Goal: Task Accomplishment & Management: Use online tool/utility

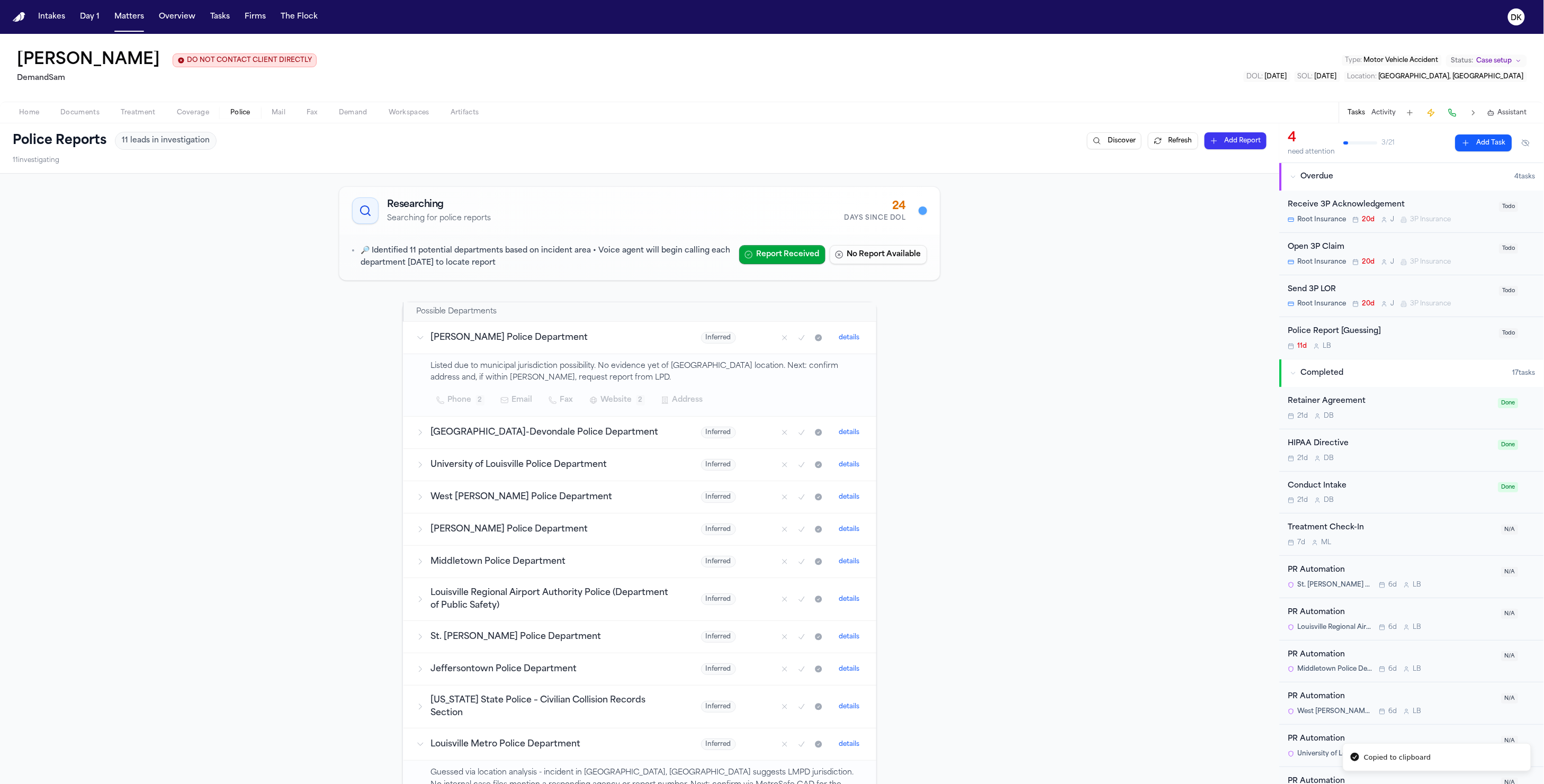
scroll to position [309, 0]
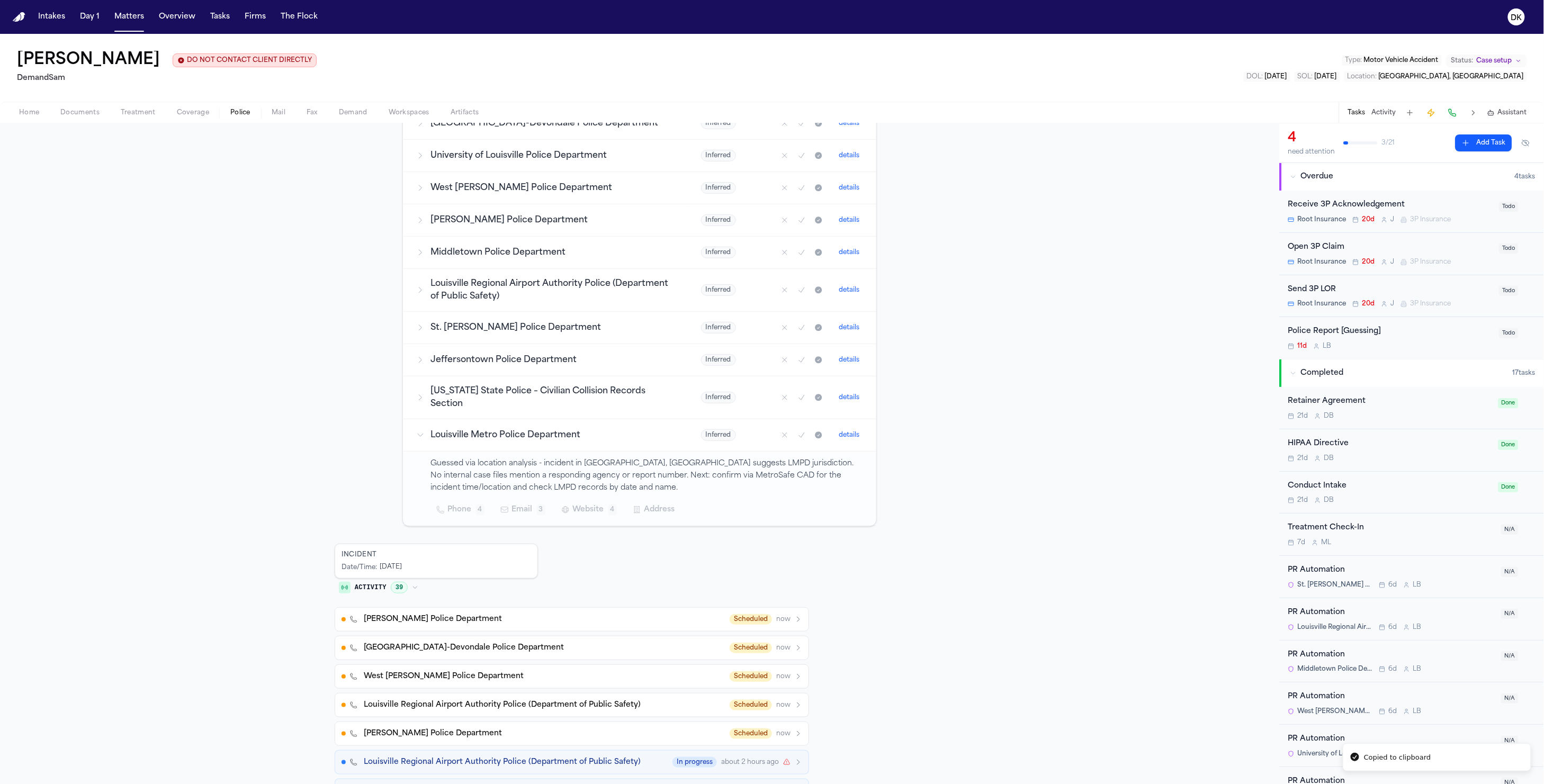
click at [143, 22] on button "Matters" at bounding box center [129, 17] width 38 height 19
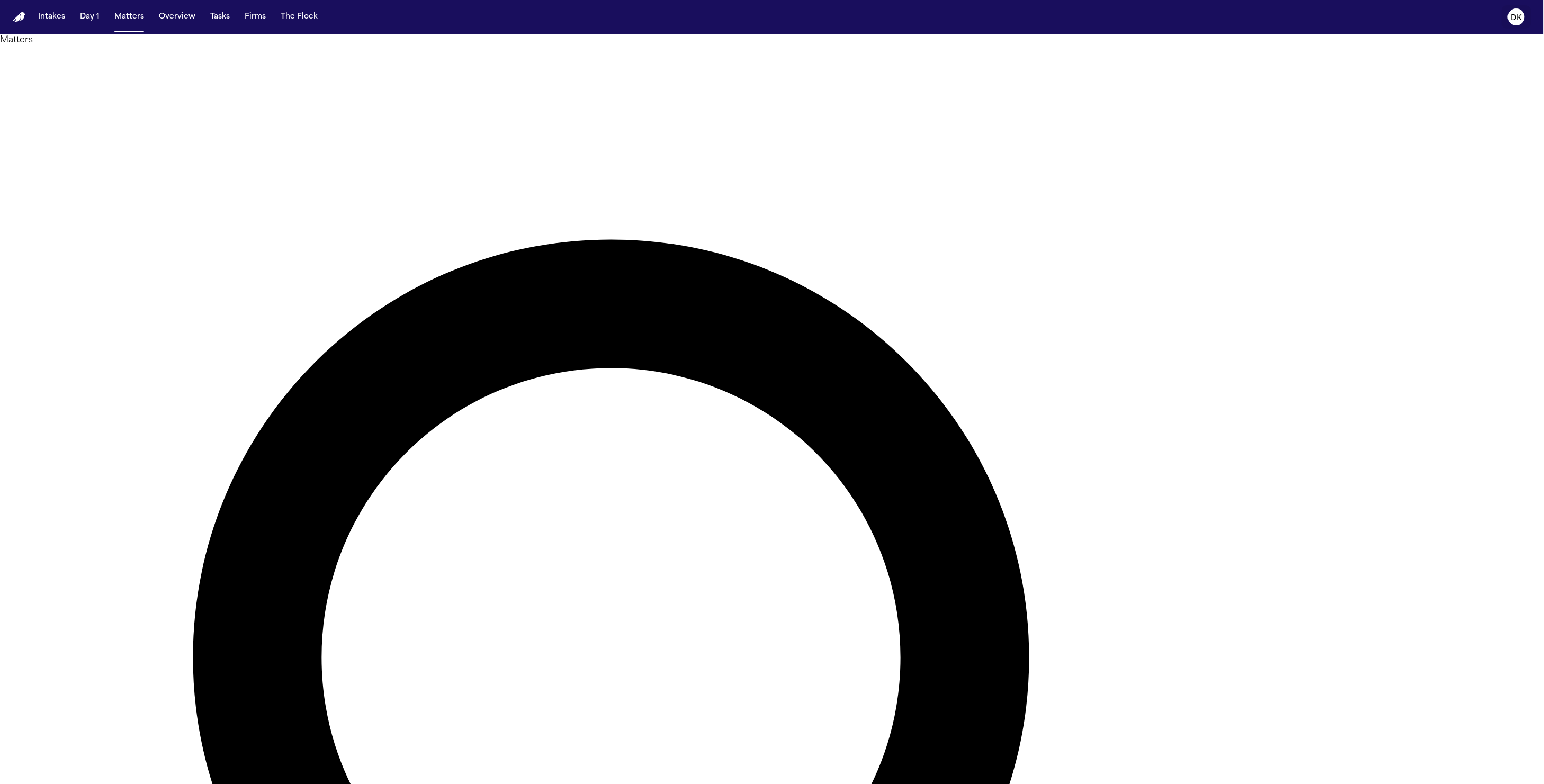
click at [1515, 15] on text "DK" at bounding box center [1517, 18] width 11 height 7
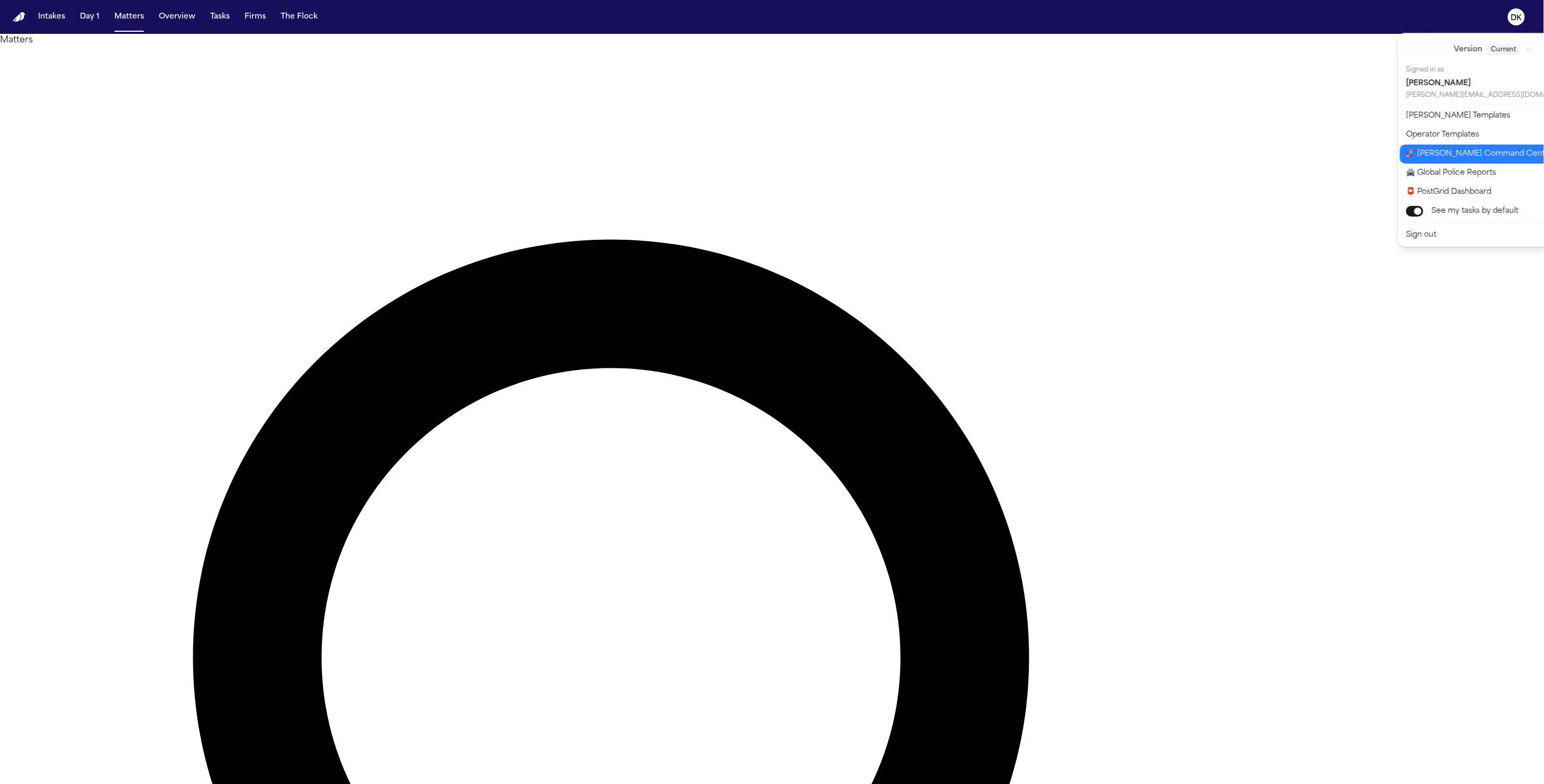
click at [1488, 157] on button "🚀 [PERSON_NAME] Command Center" at bounding box center [1499, 155] width 199 height 19
select select "**"
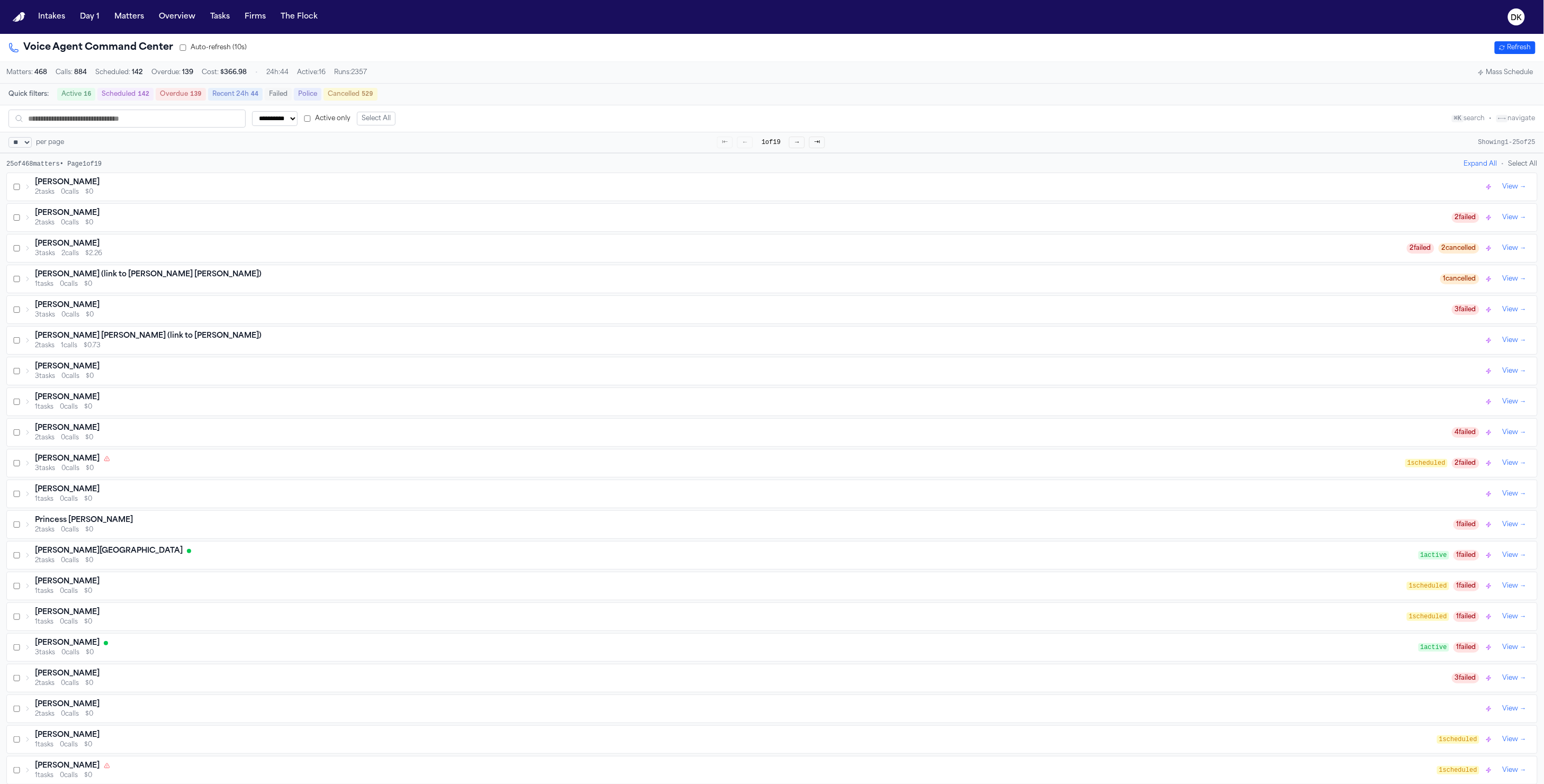
click at [1499, 73] on button "Mass Schedule" at bounding box center [1505, 73] width 64 height 13
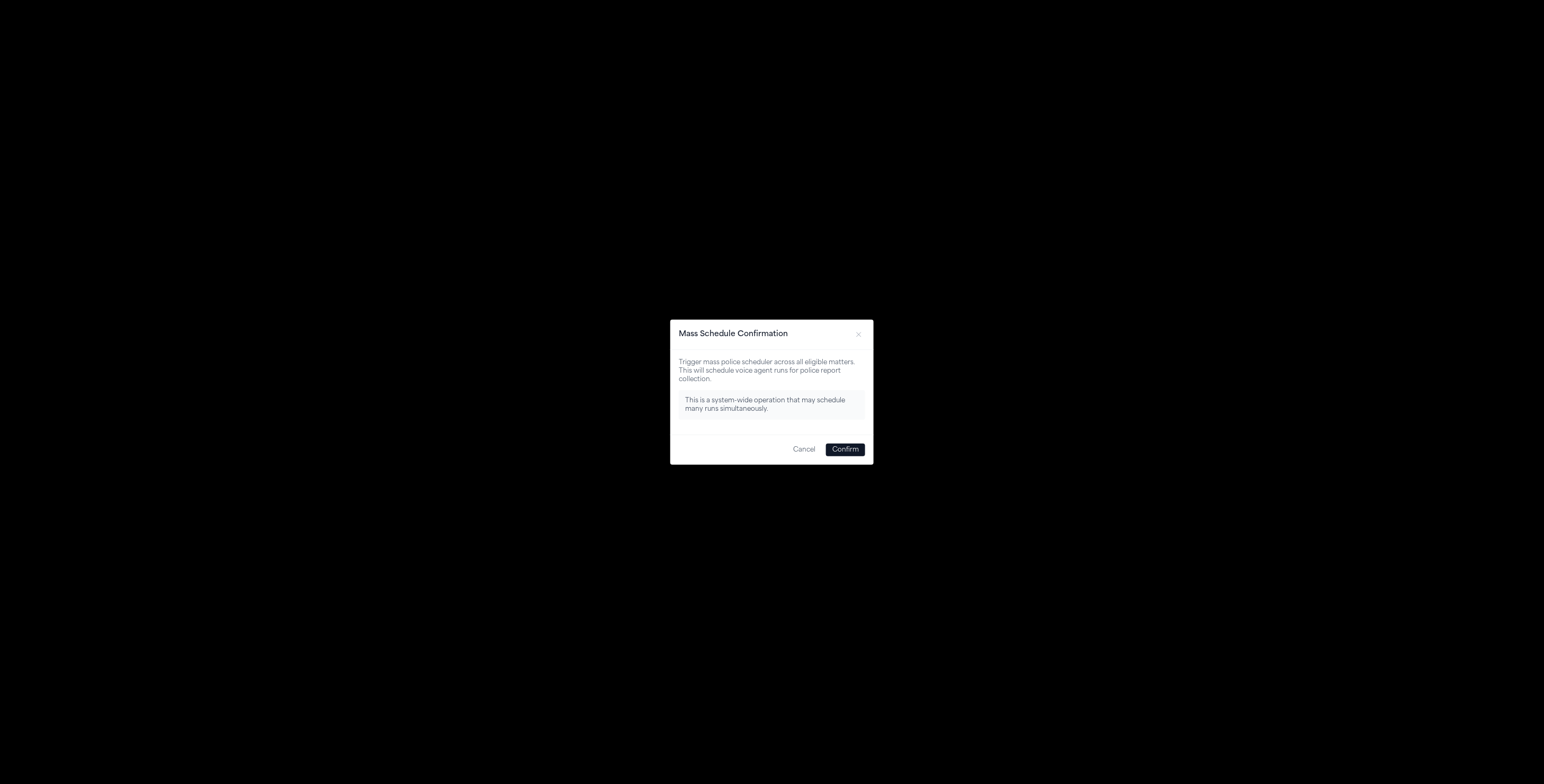
click at [860, 449] on button "Confirm" at bounding box center [846, 450] width 39 height 13
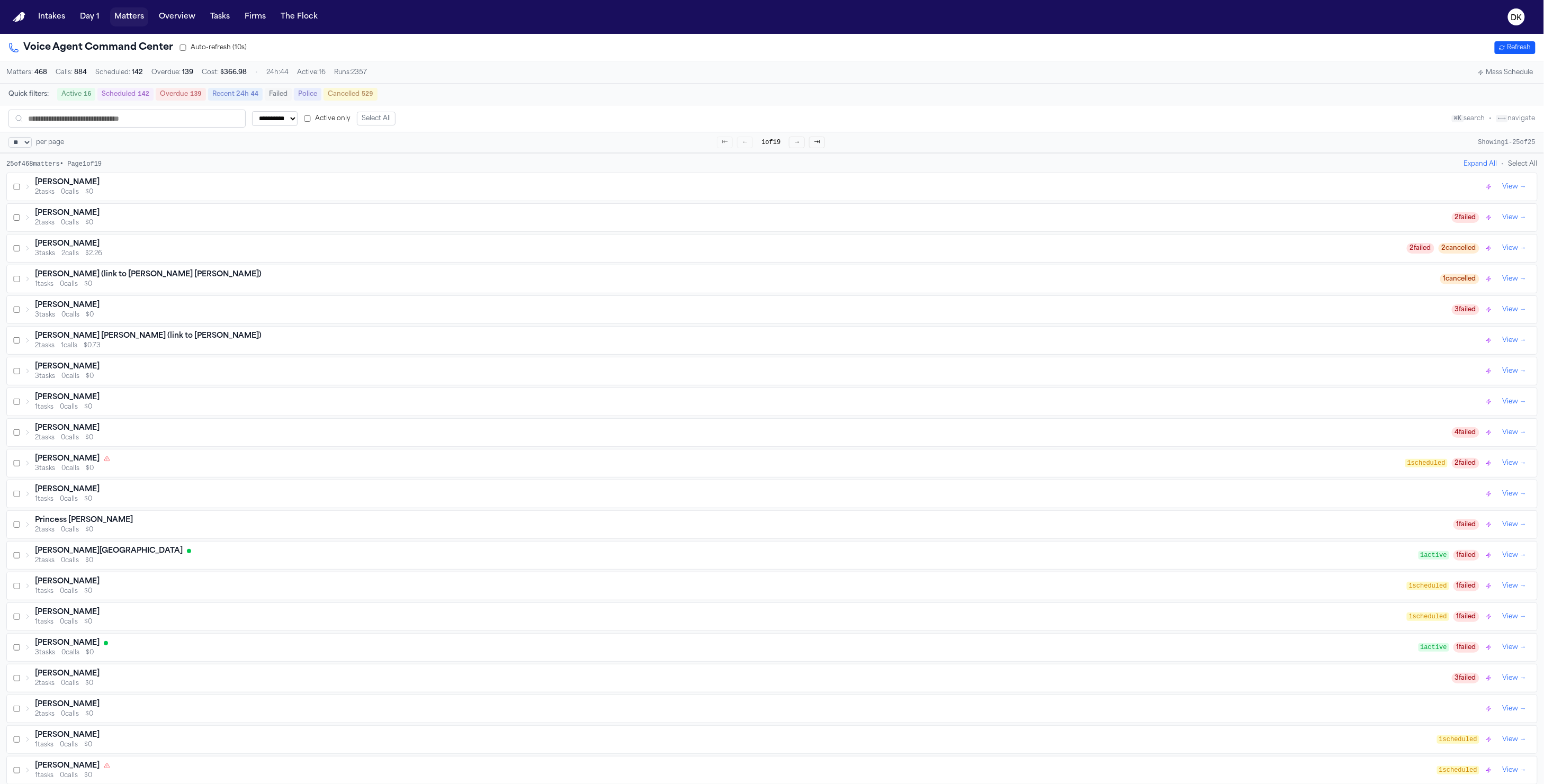
click at [134, 16] on button "Matters" at bounding box center [129, 17] width 38 height 19
